Goal: Transaction & Acquisition: Purchase product/service

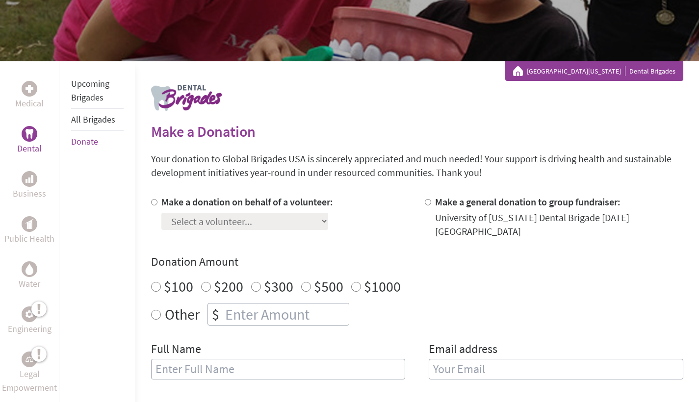
scroll to position [131, 0]
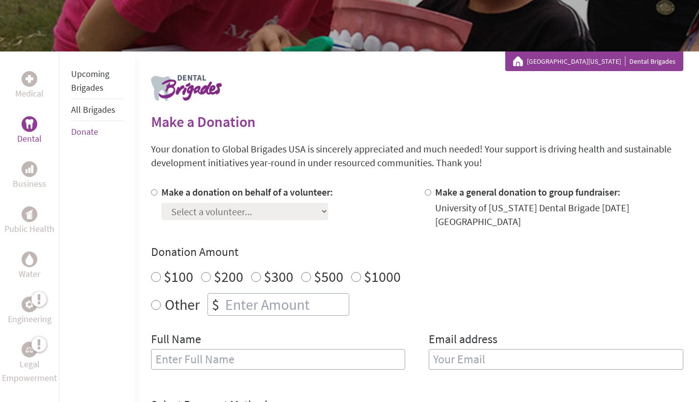
click at [161, 194] on label "Make a donation on behalf of a volunteer:" at bounding box center [247, 192] width 172 height 12
click at [157, 194] on input "Make a donation on behalf of a volunteer:" at bounding box center [154, 192] width 6 height 6
radio input "true"
select select "E52CFDCA-903A-11F0-9E6E-42010A400005"
radio input "true"
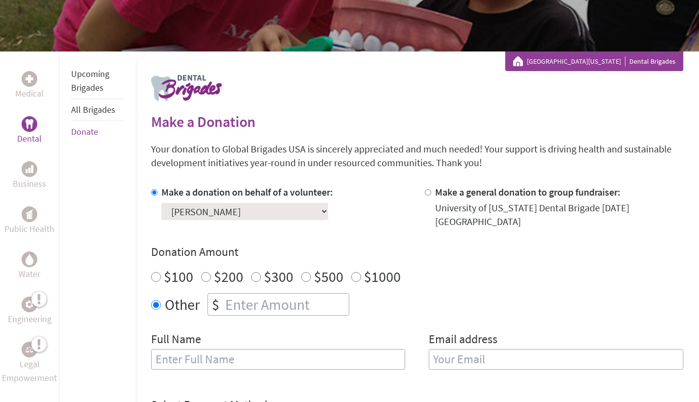
click at [242, 308] on input "number" at bounding box center [286, 305] width 126 height 22
type input "250"
click at [264, 375] on div "Full Name" at bounding box center [278, 356] width 254 height 50
type input "[PERSON_NAME]"
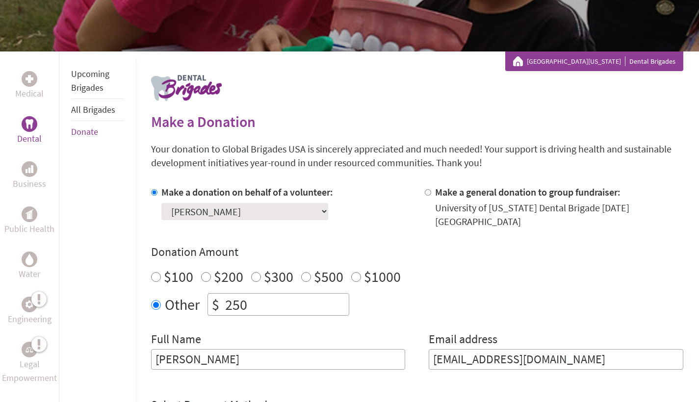
type input "[EMAIL_ADDRESS][DOMAIN_NAME]"
click at [639, 236] on div "Make a donation on behalf of a volunteer: Select a volunteer... [PERSON_NAME] […" at bounding box center [417, 283] width 532 height 196
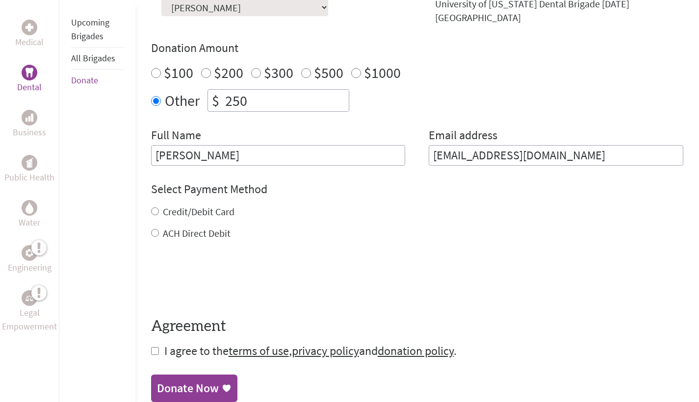
scroll to position [338, 0]
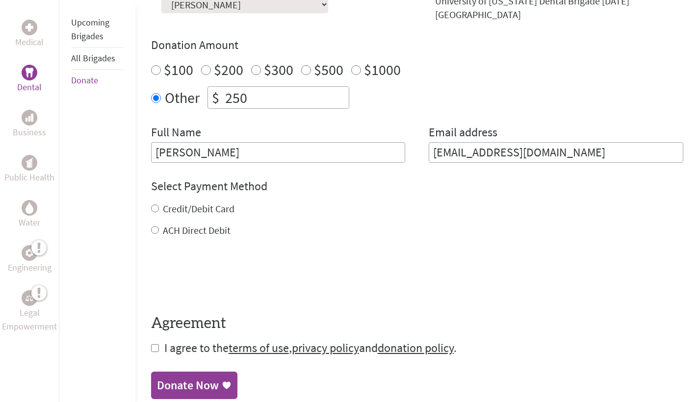
click at [218, 206] on label "Credit/Debit Card" at bounding box center [199, 209] width 72 height 12
click at [159, 206] on input "Credit/Debit Card" at bounding box center [155, 208] width 8 height 8
radio input "true"
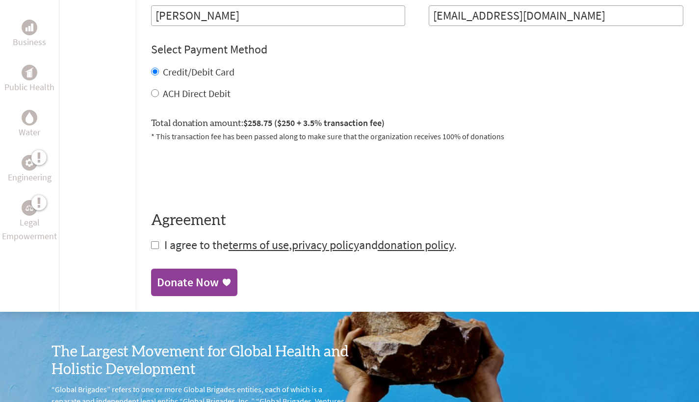
scroll to position [500, 0]
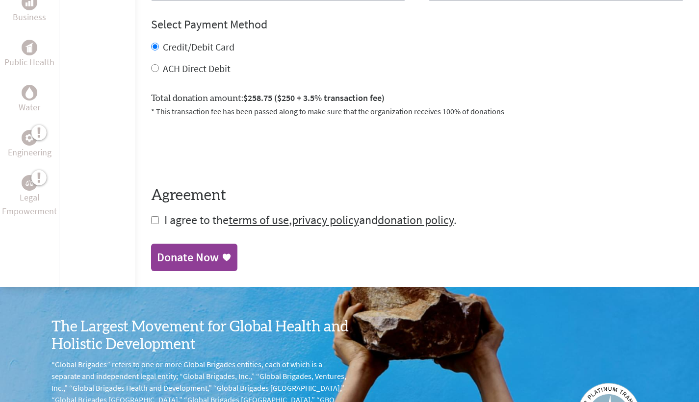
click at [162, 225] on form "Make a donation on behalf of a volunteer: Select a volunteer... [PERSON_NAME] […" at bounding box center [417, 22] width 532 height 411
click at [151, 222] on input "checkbox" at bounding box center [155, 220] width 8 height 8
checkbox input "true"
click at [171, 264] on div "Donate Now" at bounding box center [188, 259] width 62 height 16
